Goal: Navigation & Orientation: Find specific page/section

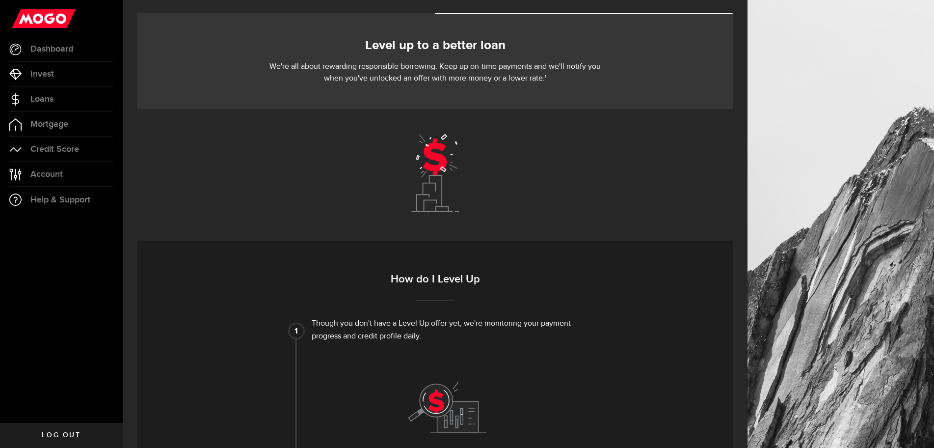
scroll to position [49, 0]
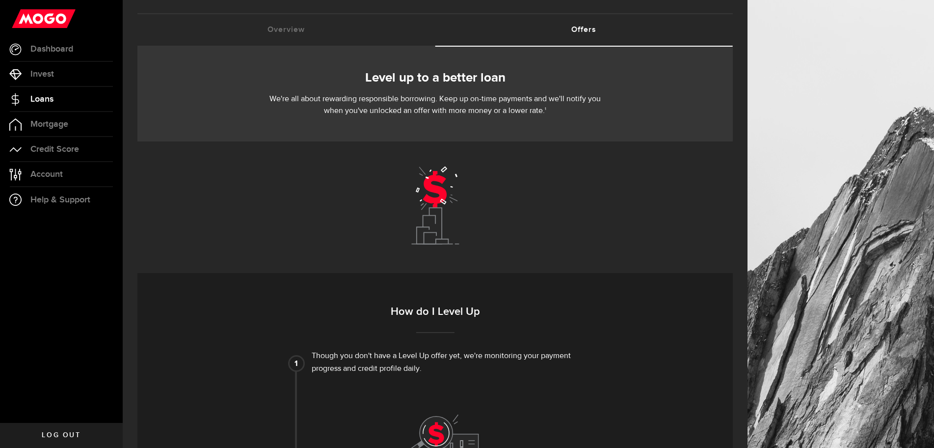
click at [67, 95] on link "Loans" at bounding box center [61, 99] width 123 height 25
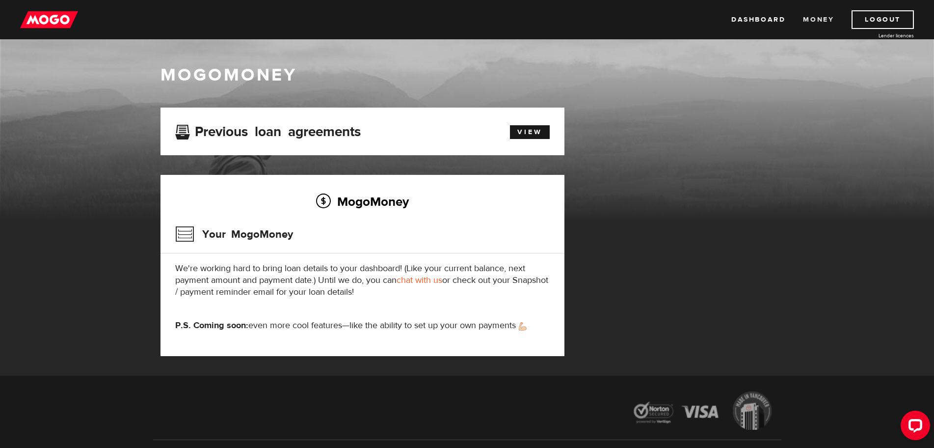
click at [820, 22] on link "Money" at bounding box center [818, 19] width 31 height 19
click at [767, 24] on link "Dashboard" at bounding box center [759, 19] width 54 height 19
click at [530, 128] on link "View" at bounding box center [530, 132] width 40 height 14
